Goal: Task Accomplishment & Management: Manage account settings

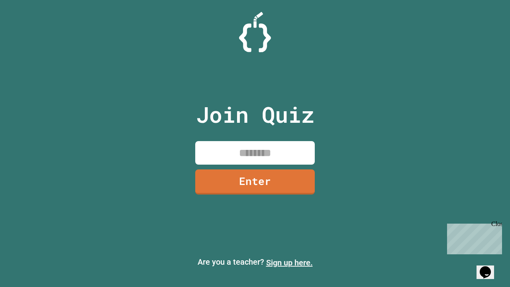
click at [289, 263] on link "Sign up here." at bounding box center [289, 263] width 47 height 10
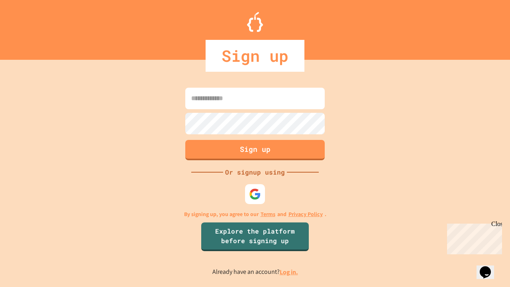
click at [289, 272] on link "Log in." at bounding box center [289, 272] width 18 height 8
